Goal: Transaction & Acquisition: Purchase product/service

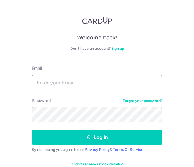
click at [82, 81] on input "Email" at bounding box center [97, 82] width 131 height 15
drag, startPoint x: 111, startPoint y: 88, endPoint x: 37, endPoint y: 86, distance: 74.3
click at [37, 86] on input "[EMAIL_ADDRESS][DOMAIN_NAME]" at bounding box center [97, 82] width 131 height 15
type input "j"
click at [37, 86] on input "Email" at bounding box center [97, 82] width 131 height 15
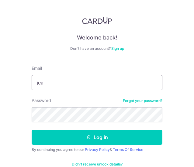
type input "[EMAIL_ADDRESS][DOMAIN_NAME]"
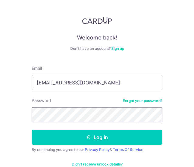
click at [32, 130] on button "Log in" at bounding box center [97, 137] width 131 height 15
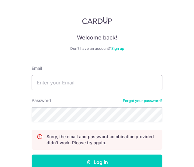
click at [71, 80] on input "Email" at bounding box center [97, 82] width 131 height 15
type input "jeanninetang99@gmail.com"
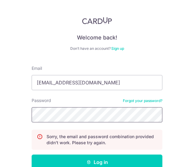
click at [32, 155] on button "Log in" at bounding box center [97, 162] width 131 height 15
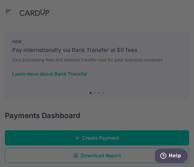
click at [184, 100] on div at bounding box center [98, 84] width 196 height 169
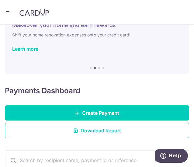
scroll to position [26, 0]
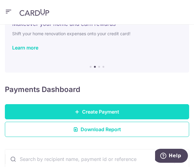
click at [83, 111] on span "Create Payment" at bounding box center [100, 111] width 37 height 7
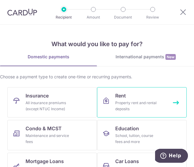
click at [131, 108] on div "Property rent and rental deposits" at bounding box center [137, 106] width 44 height 12
click at [152, 104] on div "Property rent and rental deposits" at bounding box center [137, 106] width 44 height 12
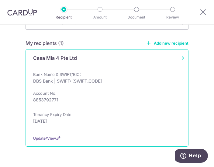
scroll to position [61, 0]
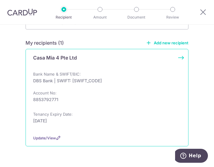
click at [176, 57] on div "Casa Mia 4 Pte Ltd" at bounding box center [107, 60] width 148 height 12
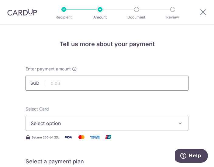
click at [75, 83] on input "text" at bounding box center [107, 83] width 163 height 15
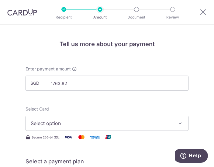
type input "1,763.82"
click at [75, 120] on span "Select option" at bounding box center [103, 123] width 144 height 7
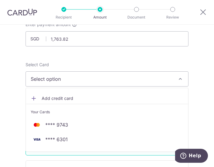
scroll to position [45, 0]
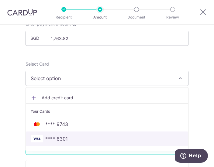
click at [65, 135] on span "**** 6301" at bounding box center [56, 138] width 23 height 7
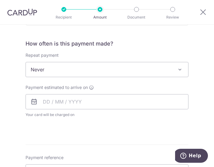
scroll to position [210, 0]
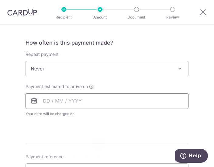
click at [56, 101] on input "text" at bounding box center [107, 100] width 163 height 15
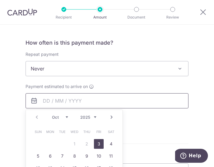
scroll to position [247, 0]
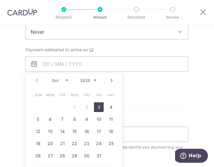
click at [99, 108] on link "3" at bounding box center [99, 108] width 10 height 10
type input "03/10/2025"
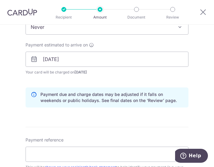
scroll to position [269, 0]
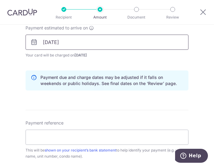
click at [61, 46] on input "03/10/2025" at bounding box center [107, 42] width 163 height 15
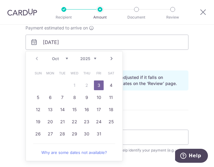
click at [86, 84] on table "Sun Mon Tue Wed Thu Fri Sat 1 2 3 4 5 6 7 8 9 10 11 12 13 14 15 16 17 18 19 20 …" at bounding box center [74, 103] width 85 height 73
click at [150, 113] on form "Enter payment amount SGD 1,763.82 1763.82 Select Card **** 6301 Add credit card…" at bounding box center [107, 48] width 163 height 503
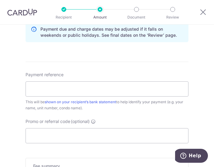
scroll to position [318, 0]
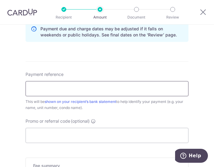
click at [89, 89] on input "Payment reference" at bounding box center [107, 88] width 163 height 15
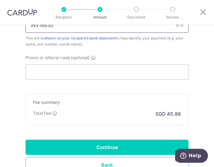
scroll to position [417, 0]
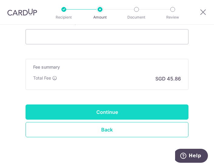
type input "INV18830"
click at [72, 113] on input "Continue" at bounding box center [107, 112] width 163 height 15
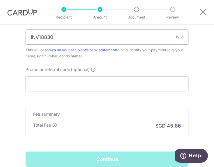
scroll to position [368, 0]
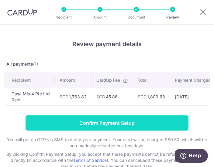
click at [114, 122] on input "Confirm Payment Setup" at bounding box center [107, 123] width 163 height 15
